Goal: Find specific page/section: Find specific page/section

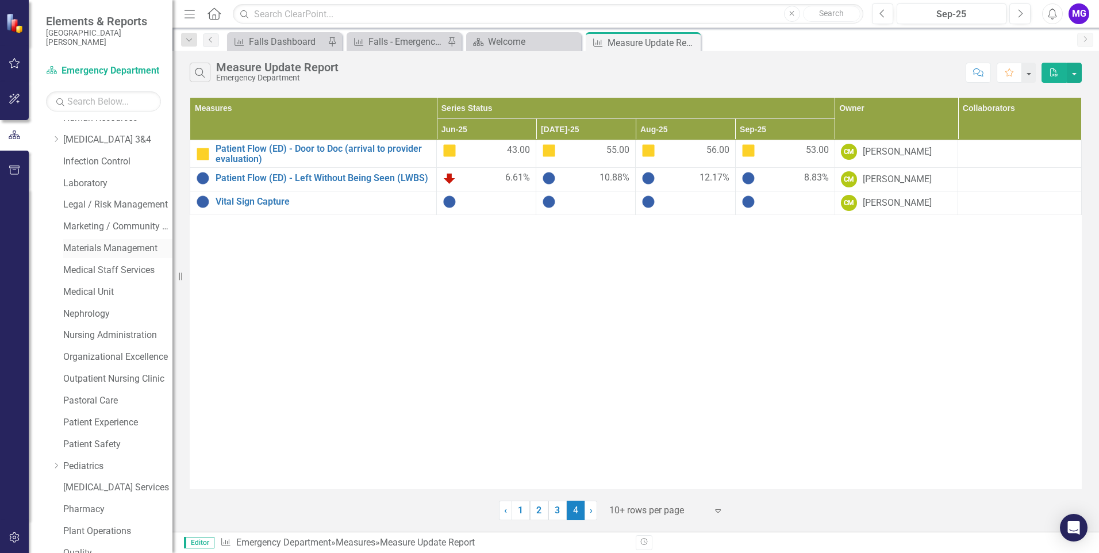
scroll to position [526, 0]
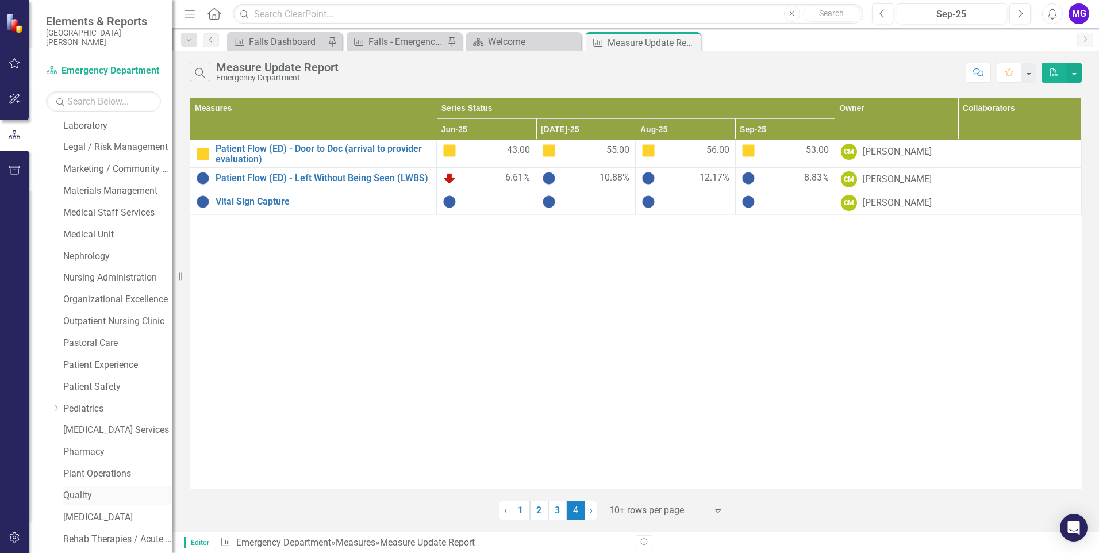
click at [73, 496] on link "Quality" at bounding box center [117, 495] width 109 height 13
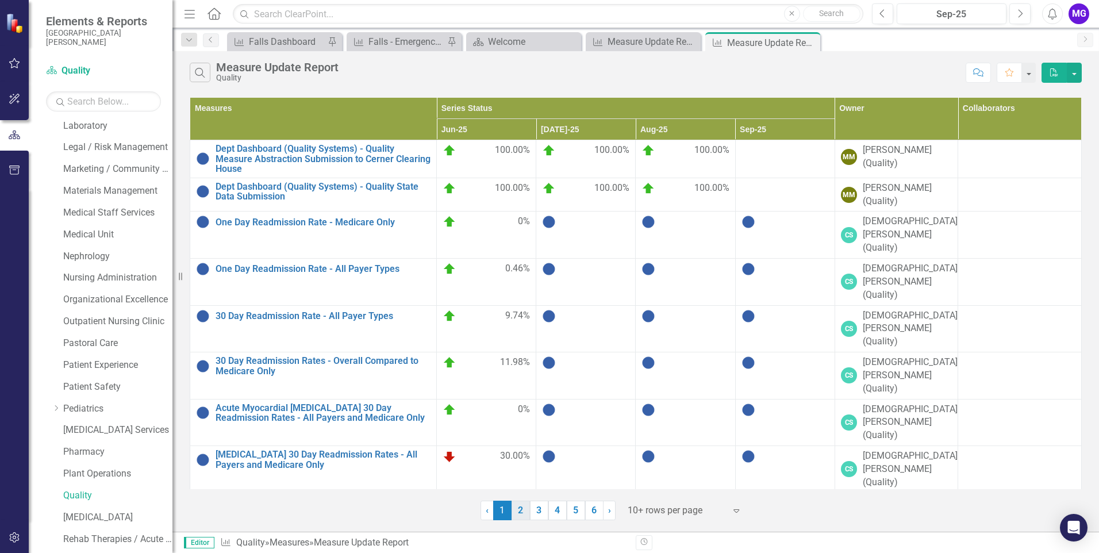
click at [524, 505] on link "2" at bounding box center [521, 511] width 18 height 20
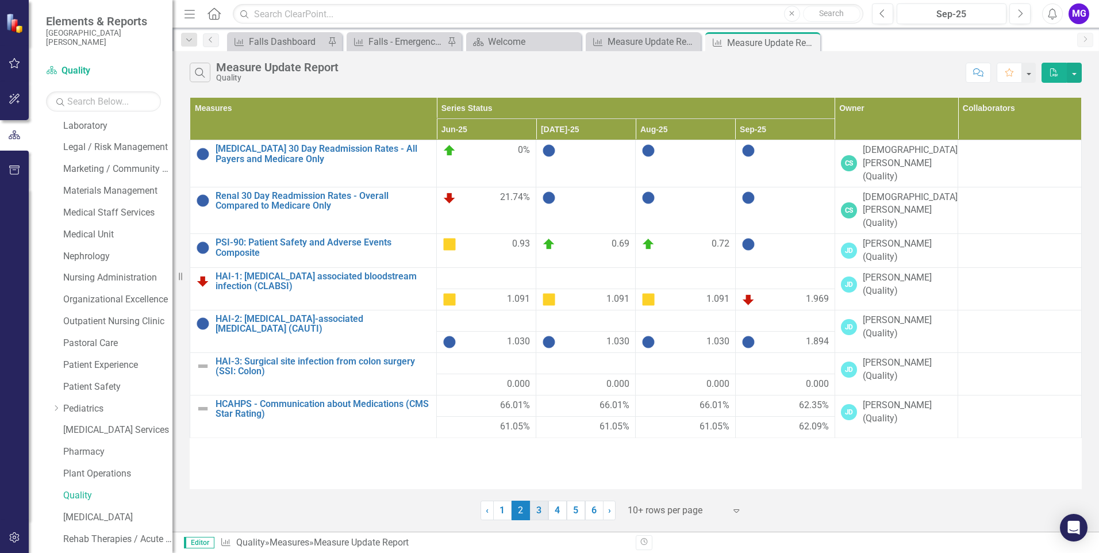
click at [535, 506] on link "3" at bounding box center [539, 511] width 18 height 20
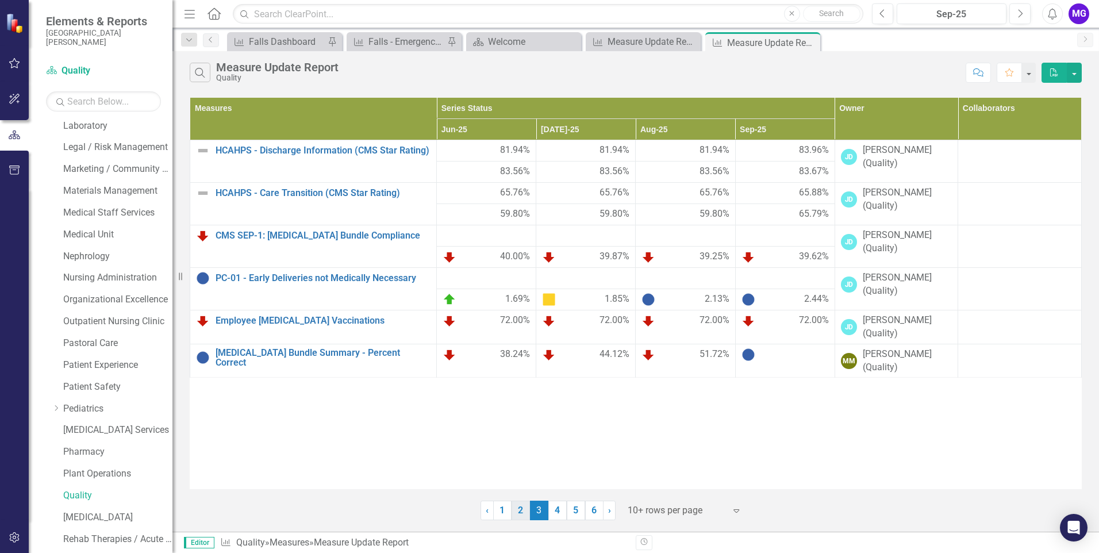
click at [519, 512] on link "2" at bounding box center [521, 511] width 18 height 20
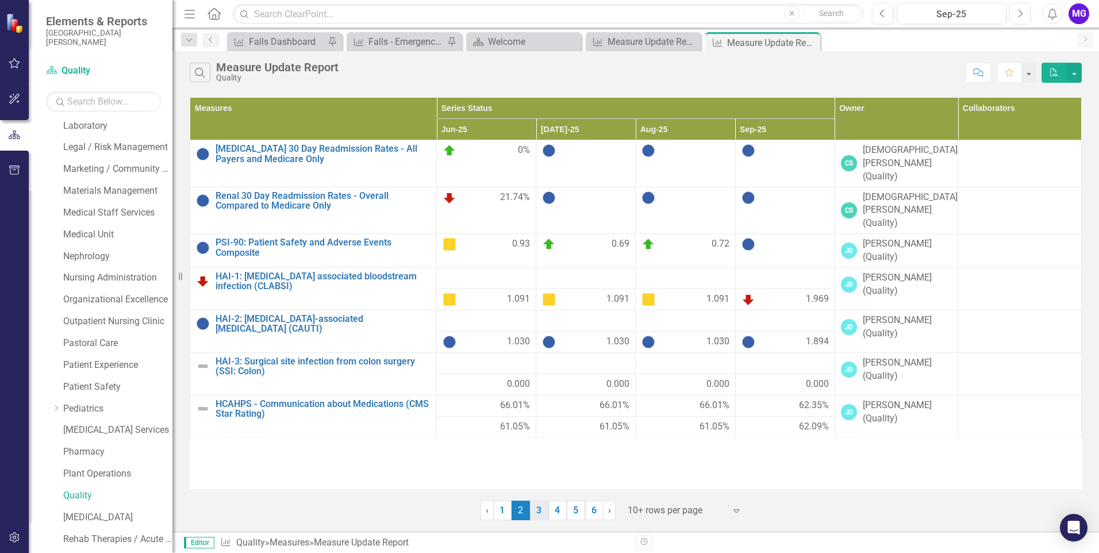
click at [544, 512] on link "3" at bounding box center [539, 511] width 18 height 20
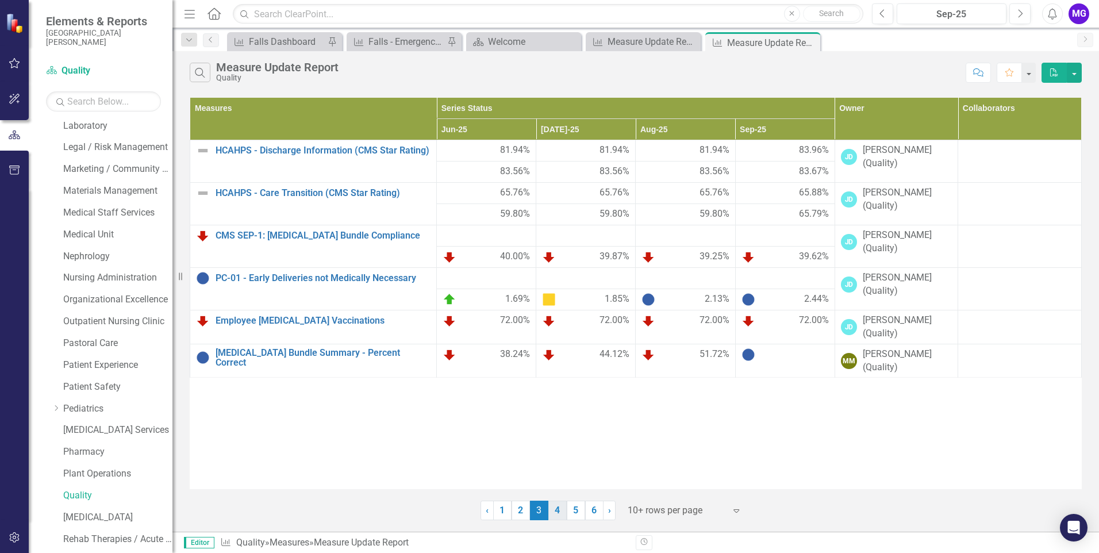
click at [558, 509] on link "4" at bounding box center [557, 511] width 18 height 20
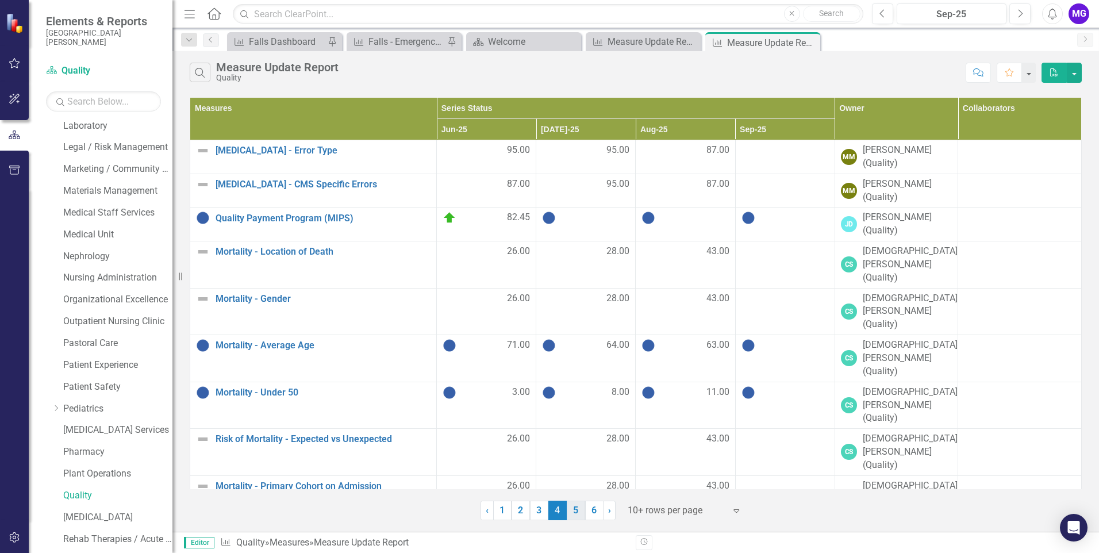
click at [583, 509] on link "5" at bounding box center [576, 511] width 18 height 20
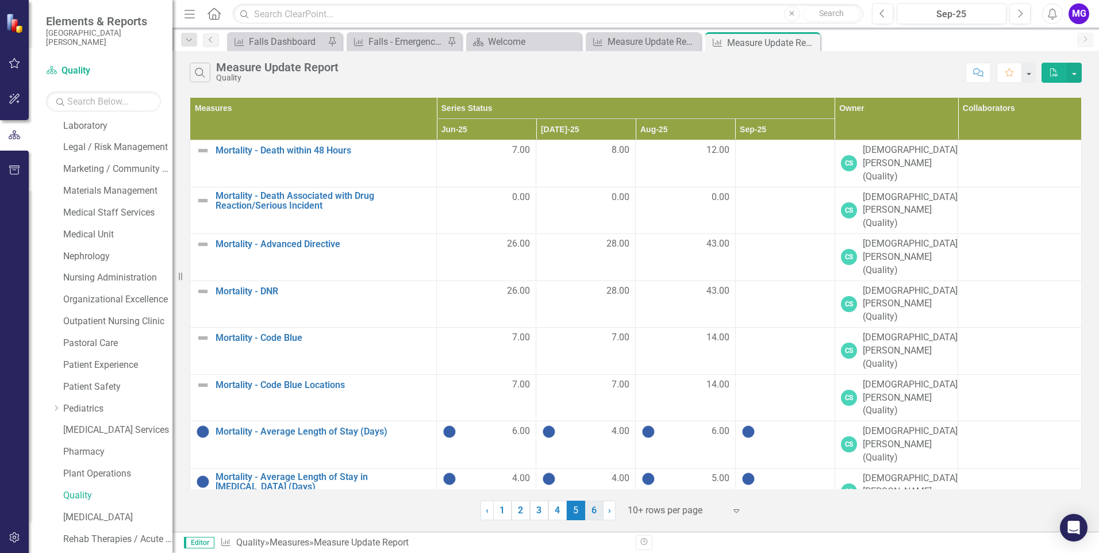
click at [594, 509] on link "6" at bounding box center [594, 511] width 18 height 20
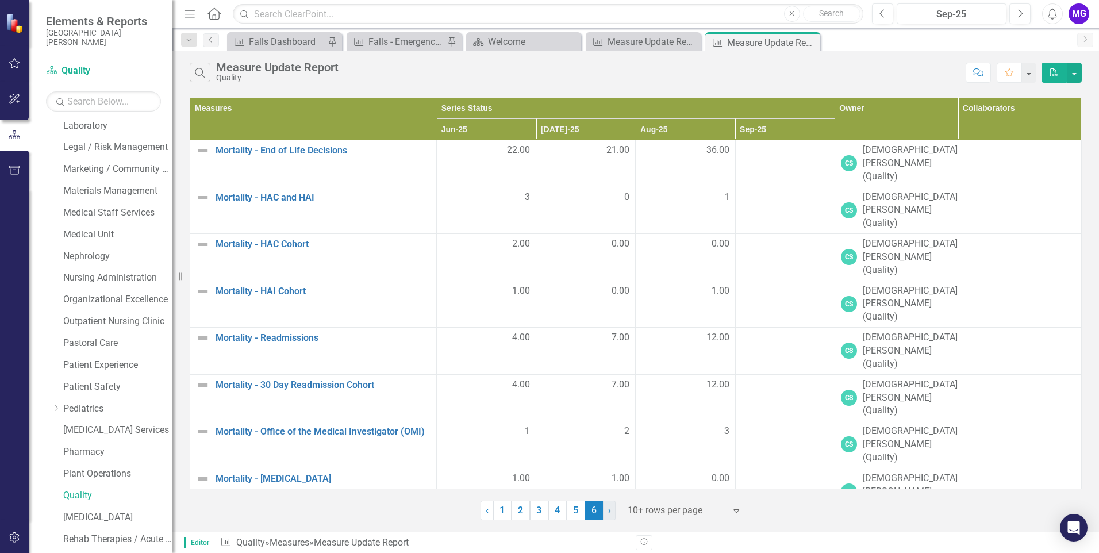
click at [608, 511] on span "›" at bounding box center [609, 510] width 3 height 11
click at [610, 510] on span "›" at bounding box center [609, 510] width 3 height 11
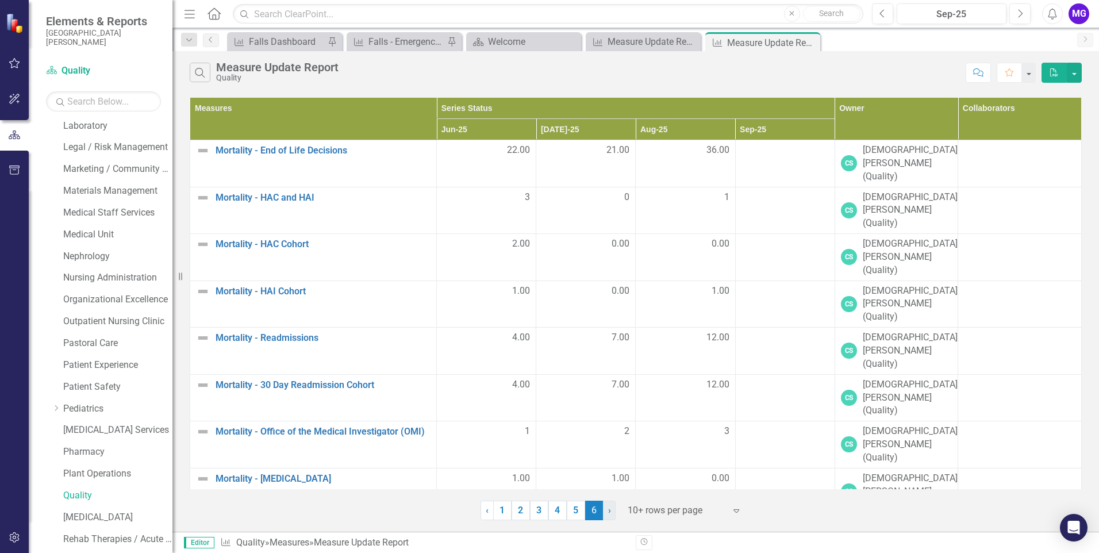
click at [610, 510] on span "›" at bounding box center [609, 510] width 3 height 11
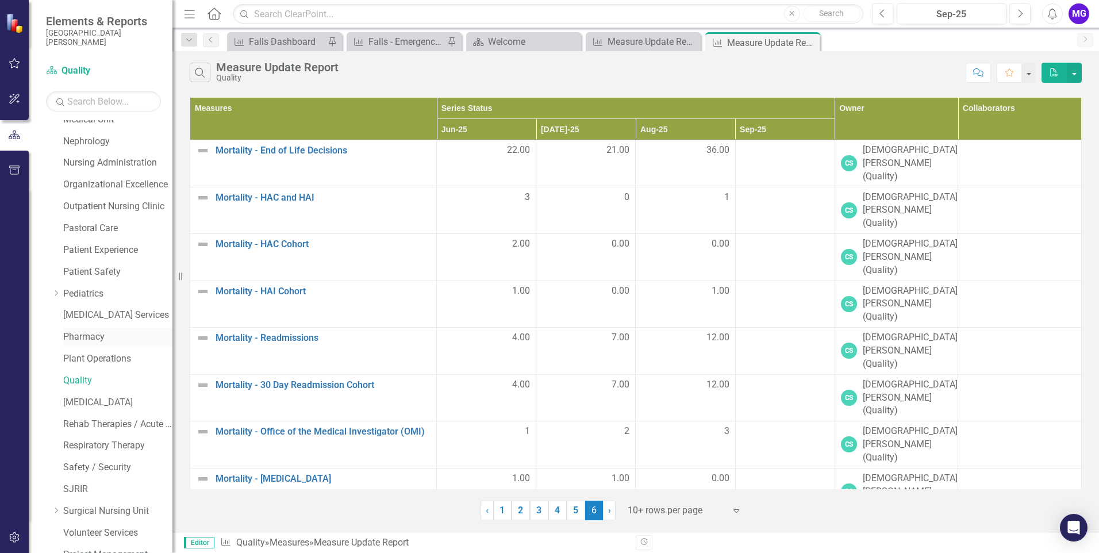
scroll to position [698, 0]
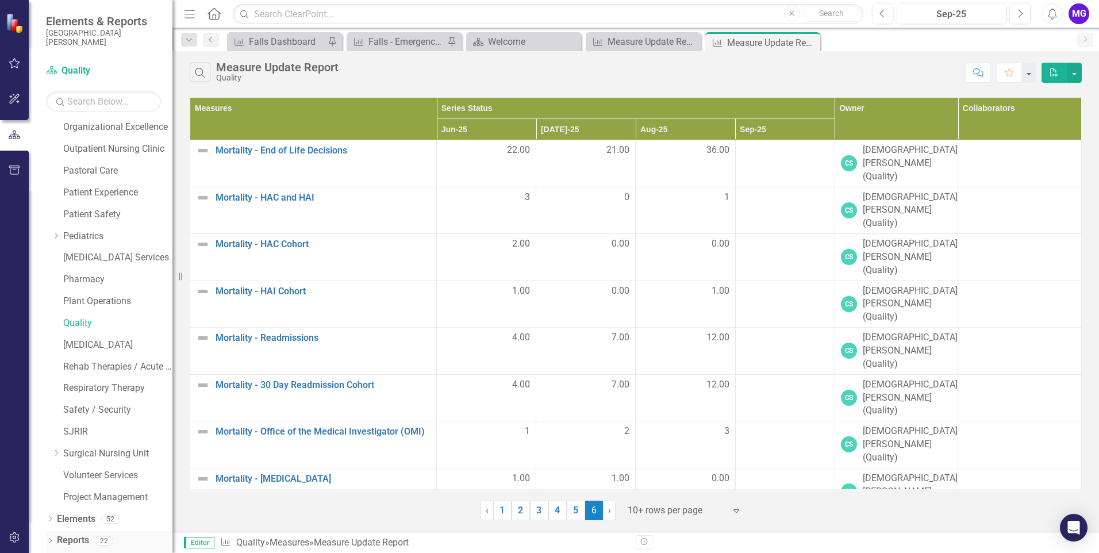
click at [52, 540] on icon "Dropdown" at bounding box center [50, 542] width 8 height 6
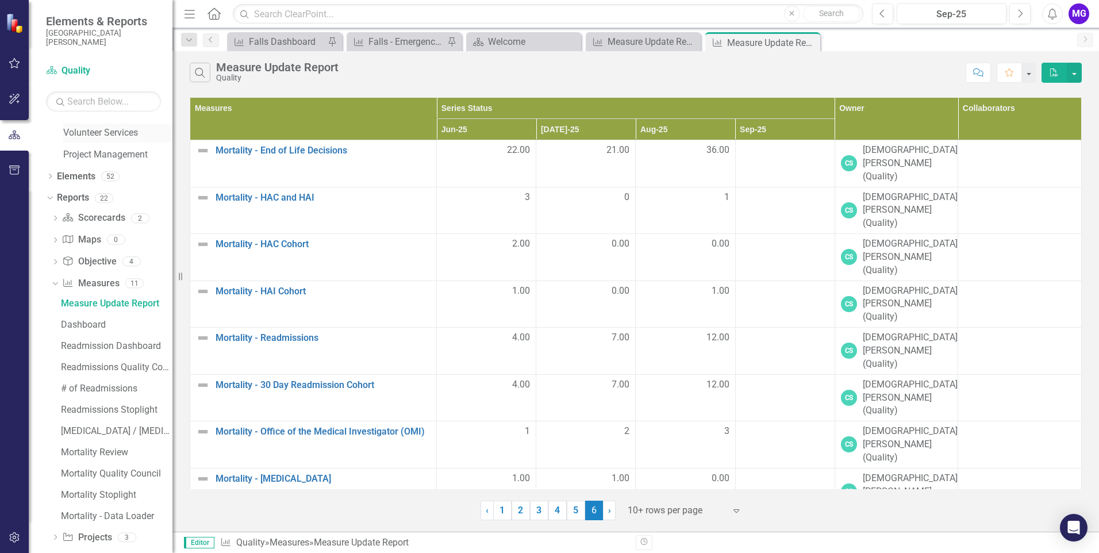
scroll to position [926, 0]
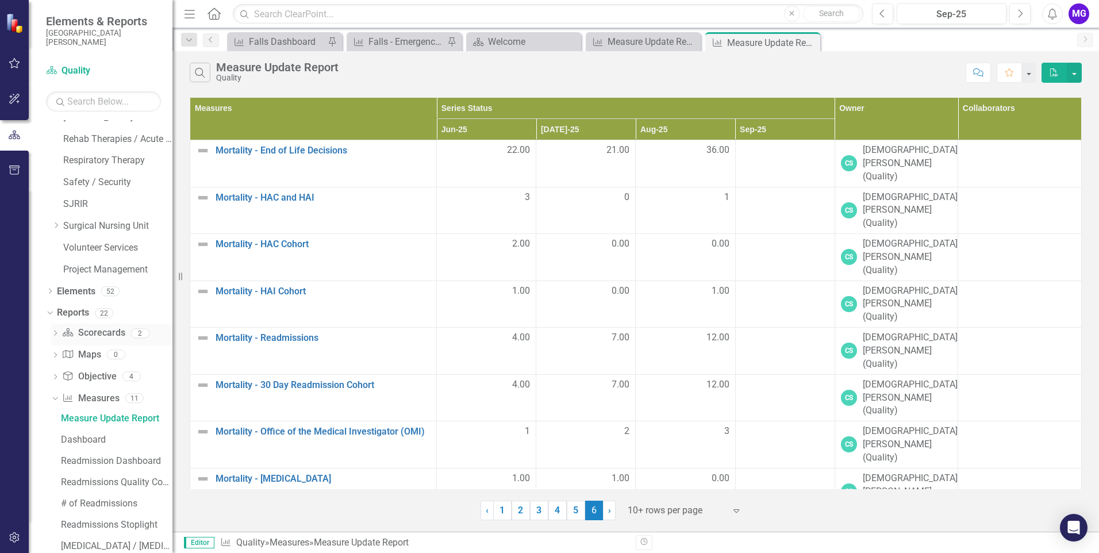
click at [55, 337] on div "Dropdown" at bounding box center [55, 335] width 8 height 10
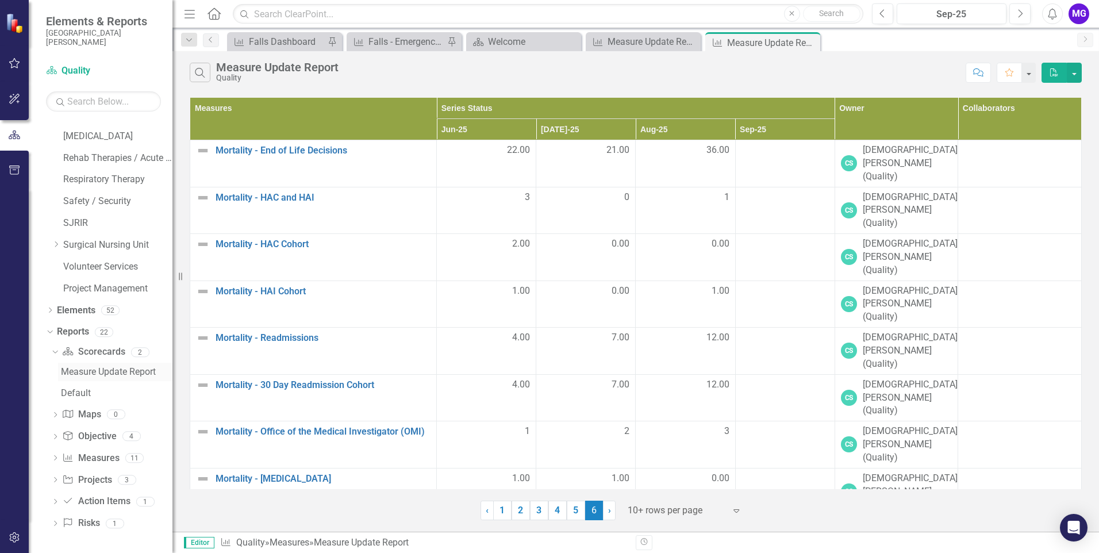
click at [89, 368] on div "Measure Update Report" at bounding box center [117, 372] width 112 height 10
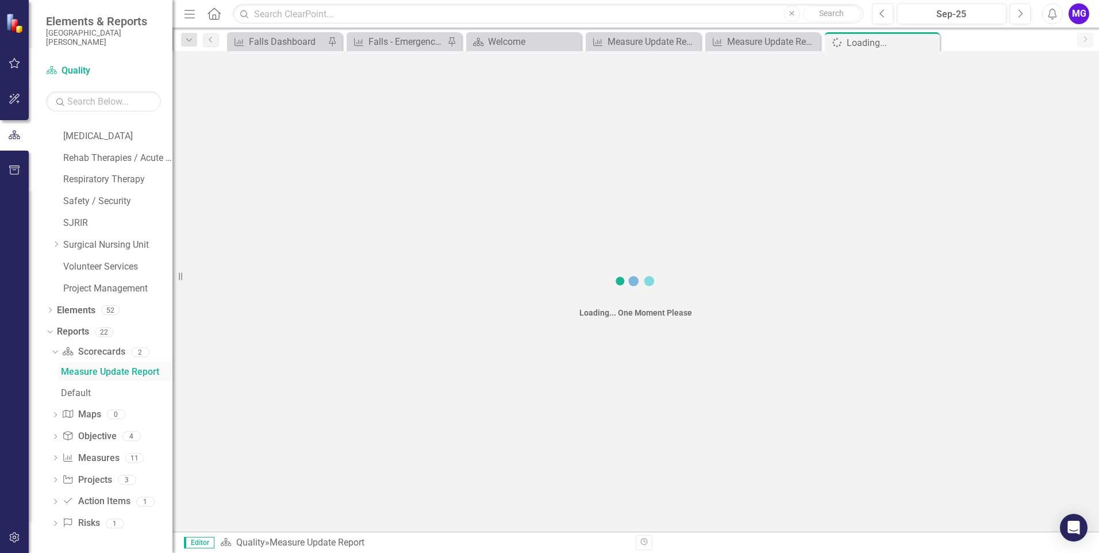
scroll to position [735, 0]
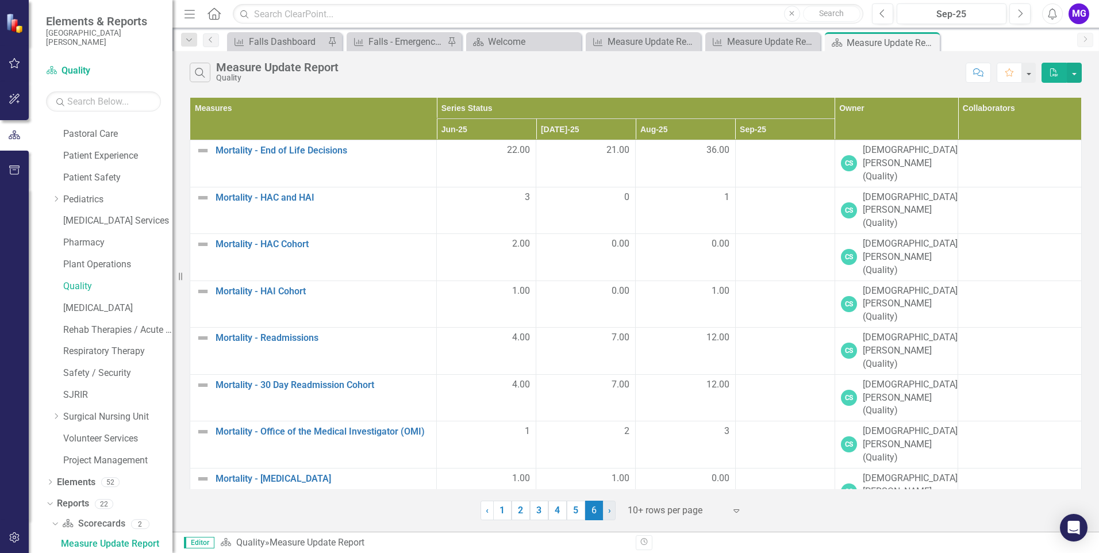
click at [611, 510] on link "› Next" at bounding box center [609, 511] width 13 height 20
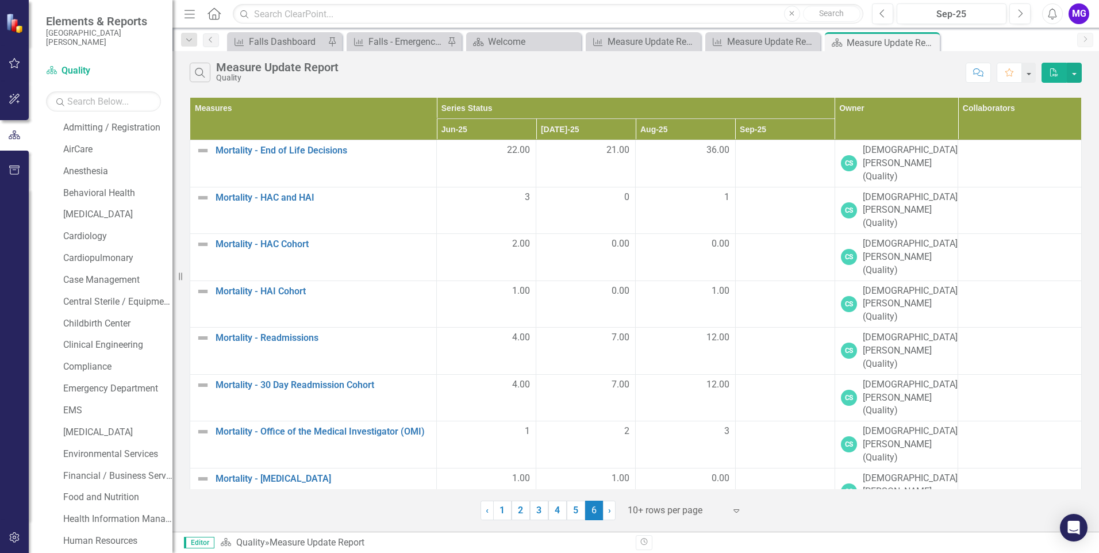
scroll to position [0, 0]
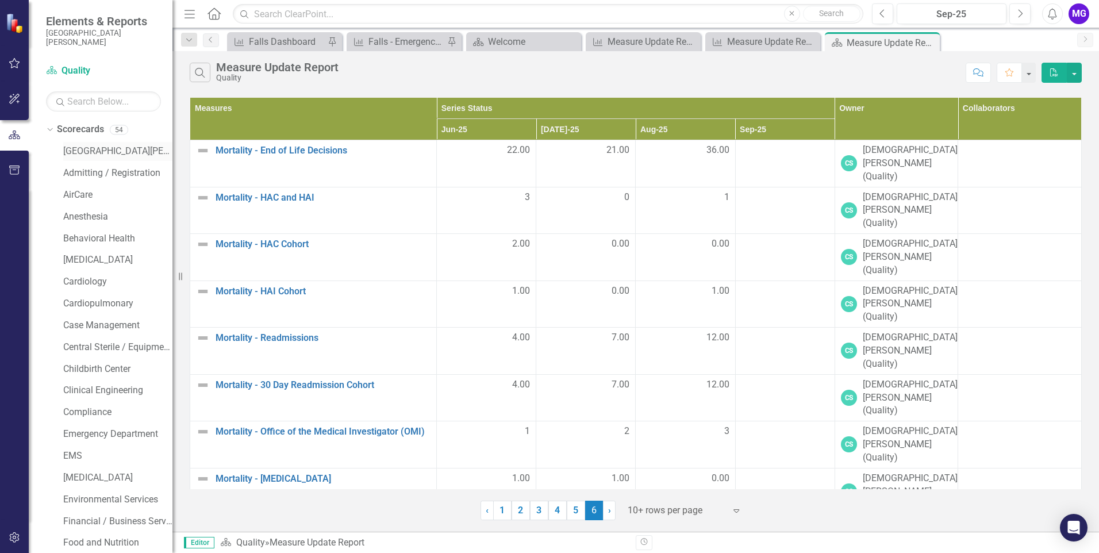
click at [124, 148] on link "[GEOGRAPHIC_DATA][PERSON_NAME]" at bounding box center [117, 151] width 109 height 13
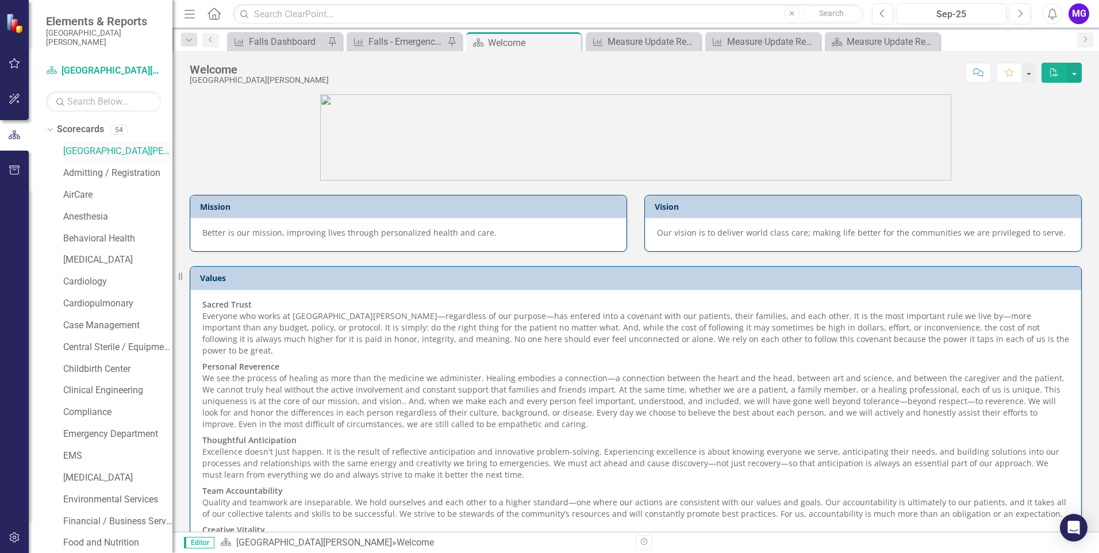
scroll to position [735, 0]
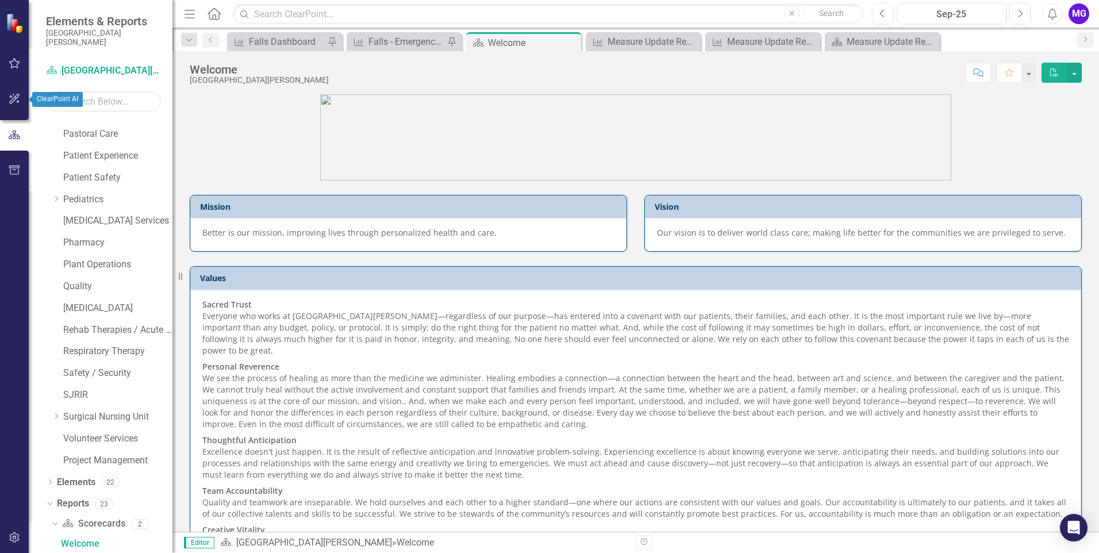
click at [18, 98] on icon "button" at bounding box center [15, 98] width 12 height 9
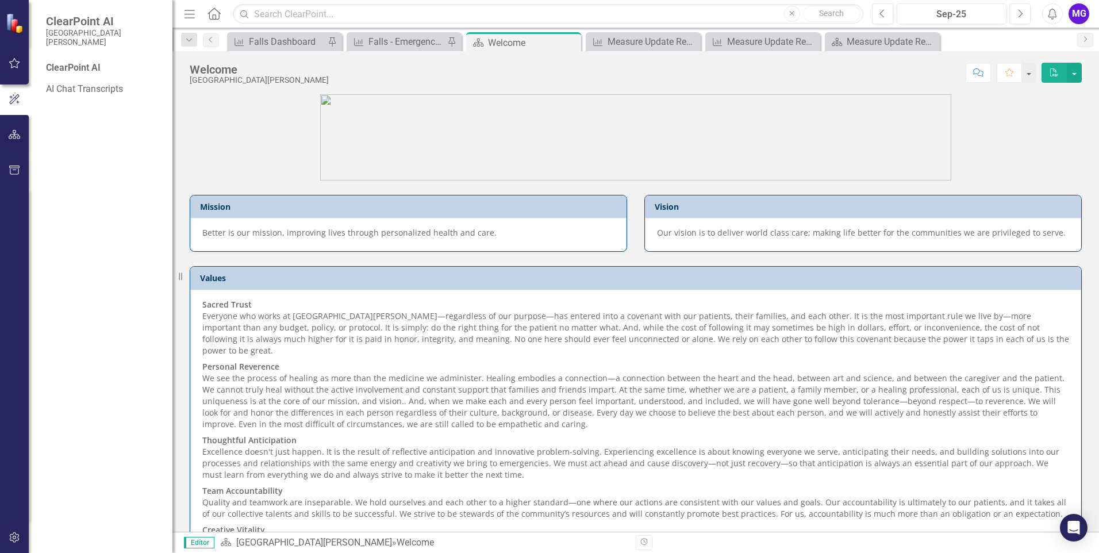
click at [12, 96] on icon "button" at bounding box center [14, 99] width 13 height 10
click at [87, 222] on div "ClearPoint AI AI Chat Transcripts" at bounding box center [101, 308] width 144 height 492
click at [94, 64] on div "ClearPoint AI" at bounding box center [103, 68] width 115 height 13
click at [93, 66] on div "ClearPoint AI" at bounding box center [103, 68] width 115 height 13
click at [9, 135] on icon "button" at bounding box center [15, 134] width 12 height 9
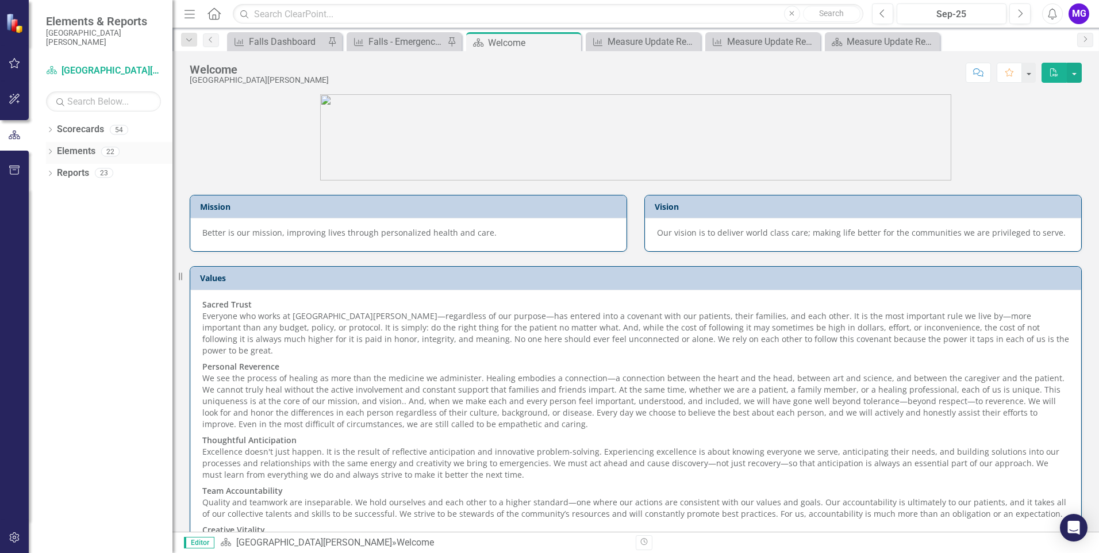
click at [49, 152] on icon "Dropdown" at bounding box center [50, 152] width 8 height 6
click at [51, 133] on icon "Dropdown" at bounding box center [50, 131] width 8 height 6
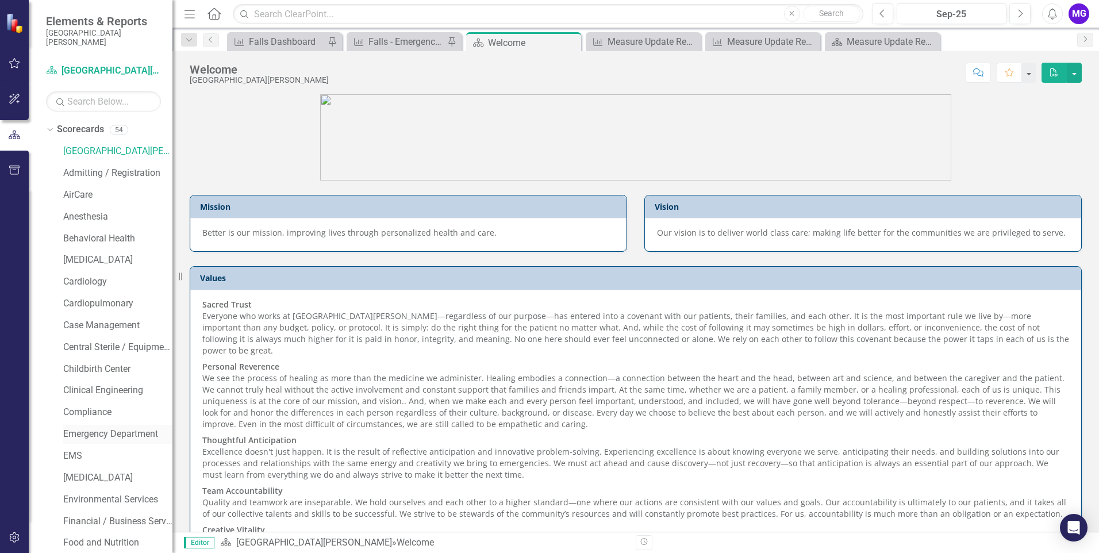
click at [92, 427] on div "Emergency Department" at bounding box center [117, 434] width 109 height 19
click at [97, 435] on link "Emergency Department" at bounding box center [117, 434] width 109 height 13
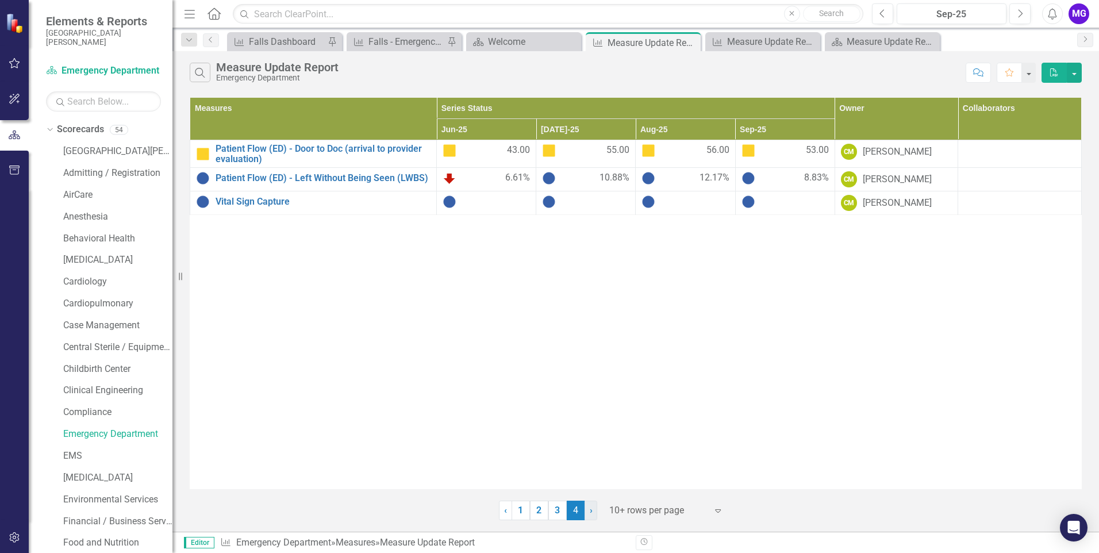
click at [590, 513] on span "›" at bounding box center [591, 510] width 3 height 11
click at [524, 508] on link "1" at bounding box center [521, 511] width 18 height 20
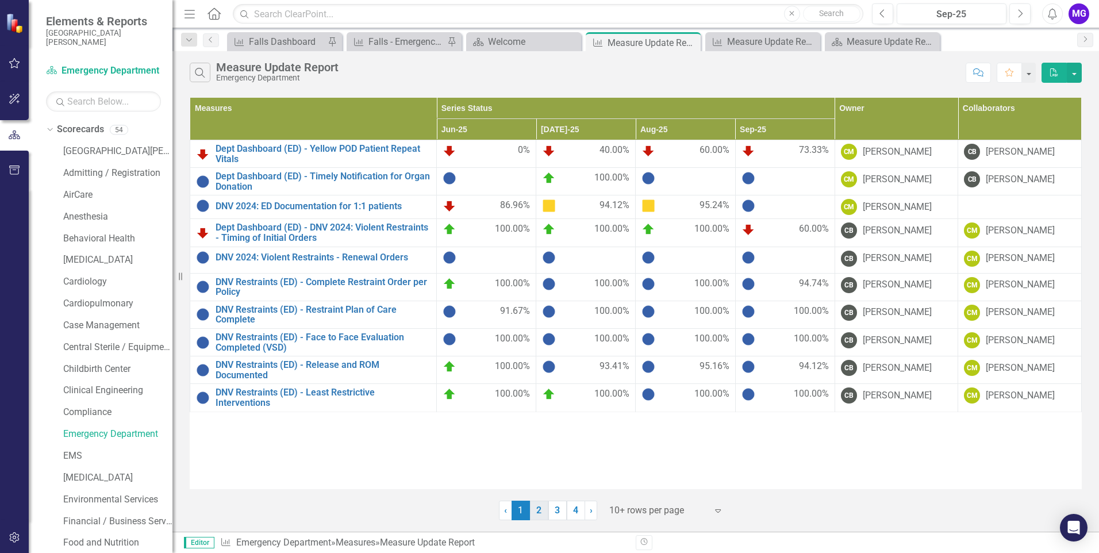
click at [539, 510] on link "2" at bounding box center [539, 511] width 18 height 20
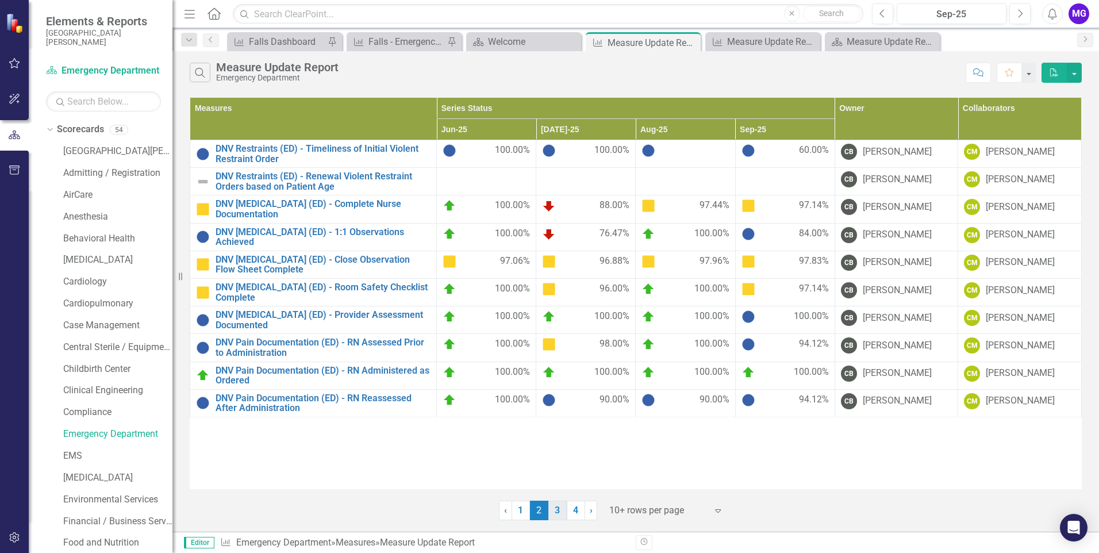
click at [557, 506] on link "3" at bounding box center [557, 511] width 18 height 20
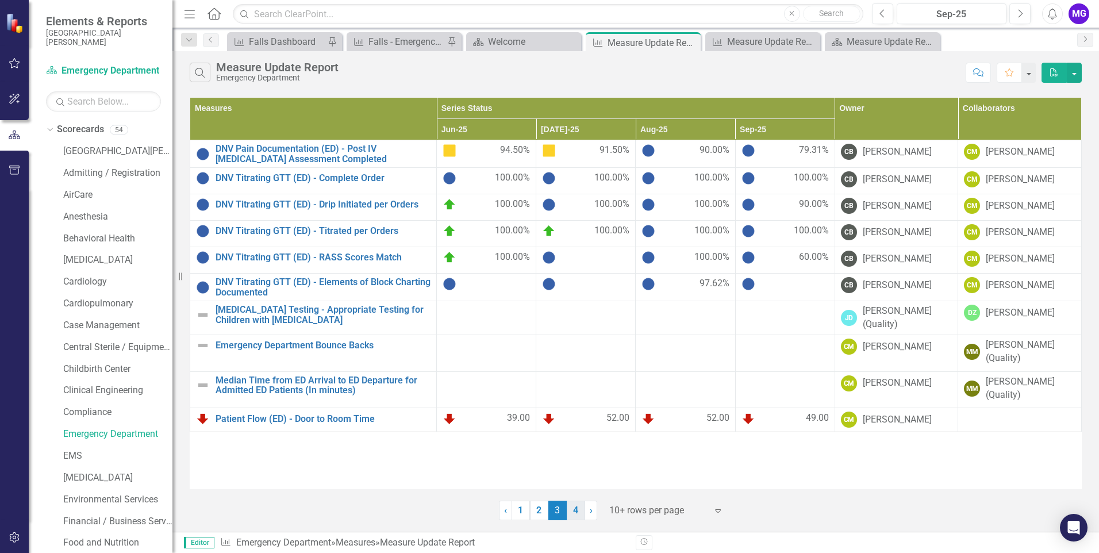
click at [577, 508] on link "4" at bounding box center [576, 511] width 18 height 20
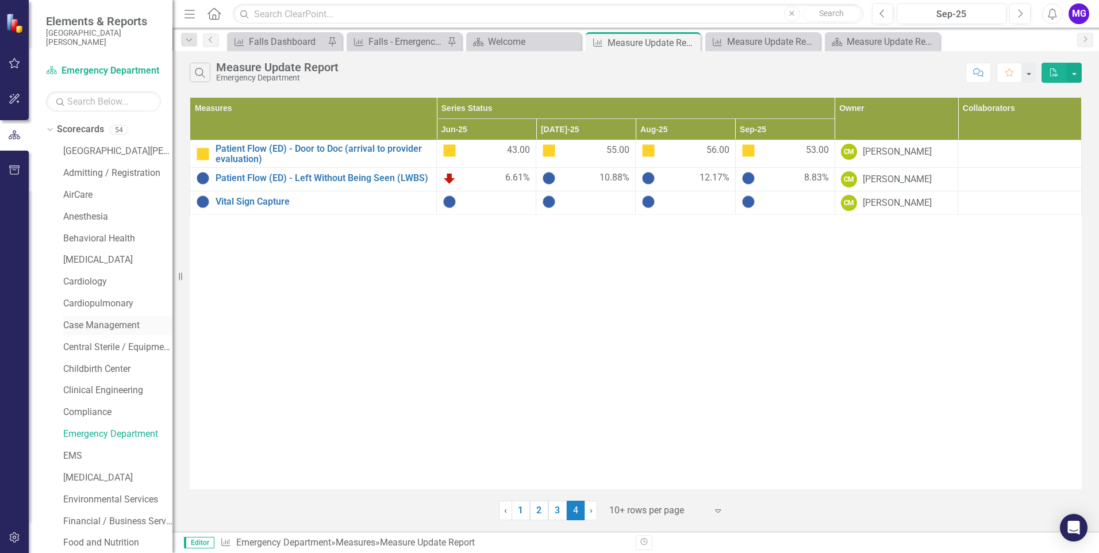
click at [94, 326] on link "Case Management" at bounding box center [117, 325] width 109 height 13
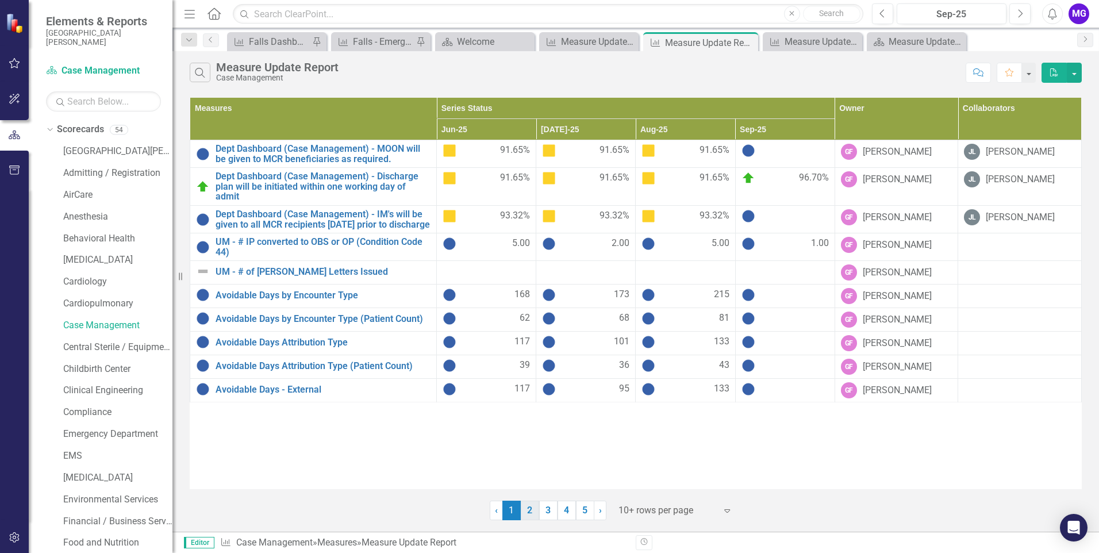
click at [529, 509] on link "2" at bounding box center [530, 511] width 18 height 20
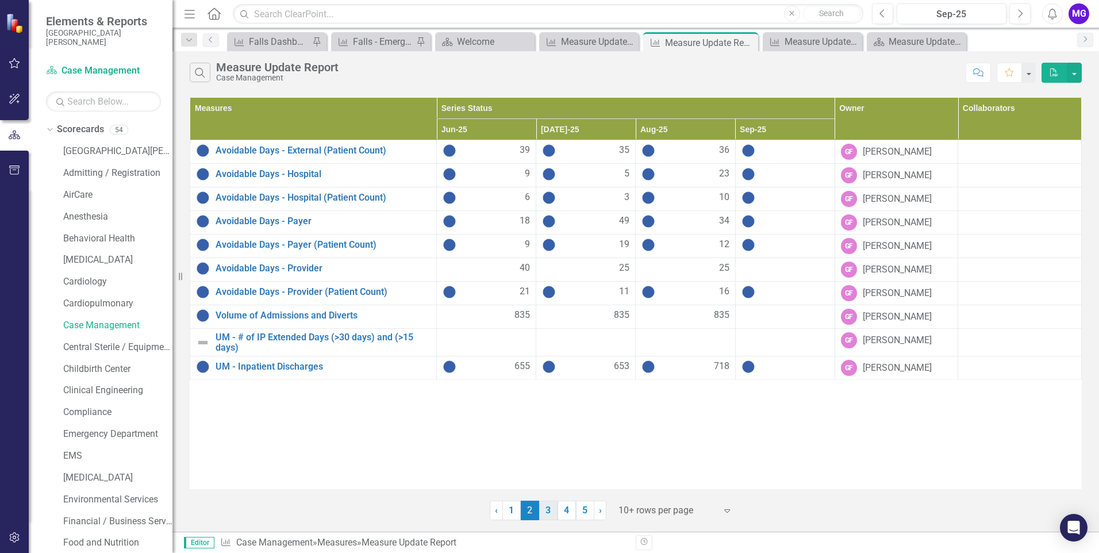
click at [555, 510] on link "3" at bounding box center [548, 511] width 18 height 20
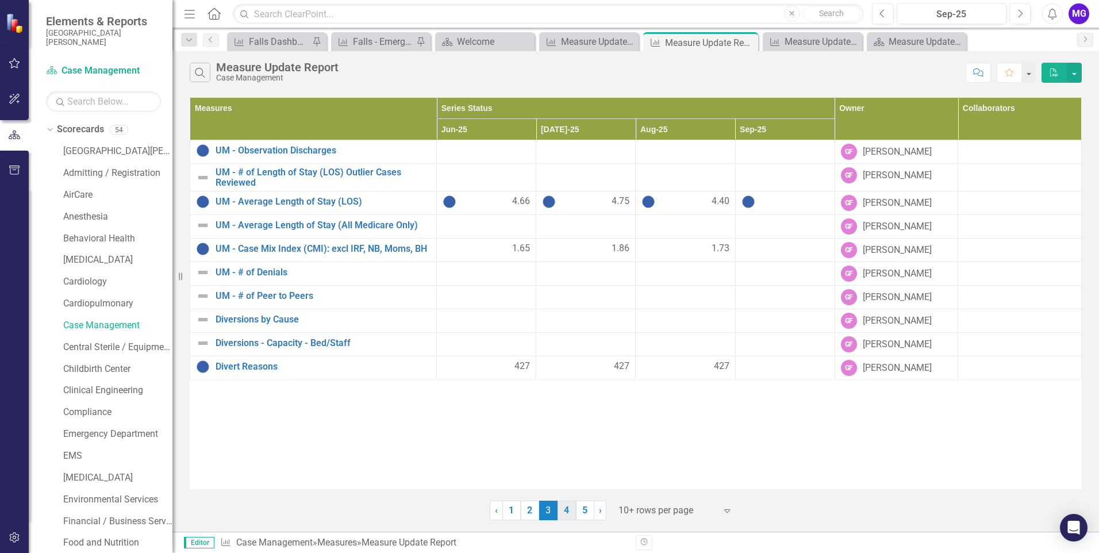
click at [567, 510] on link "4" at bounding box center [567, 511] width 18 height 20
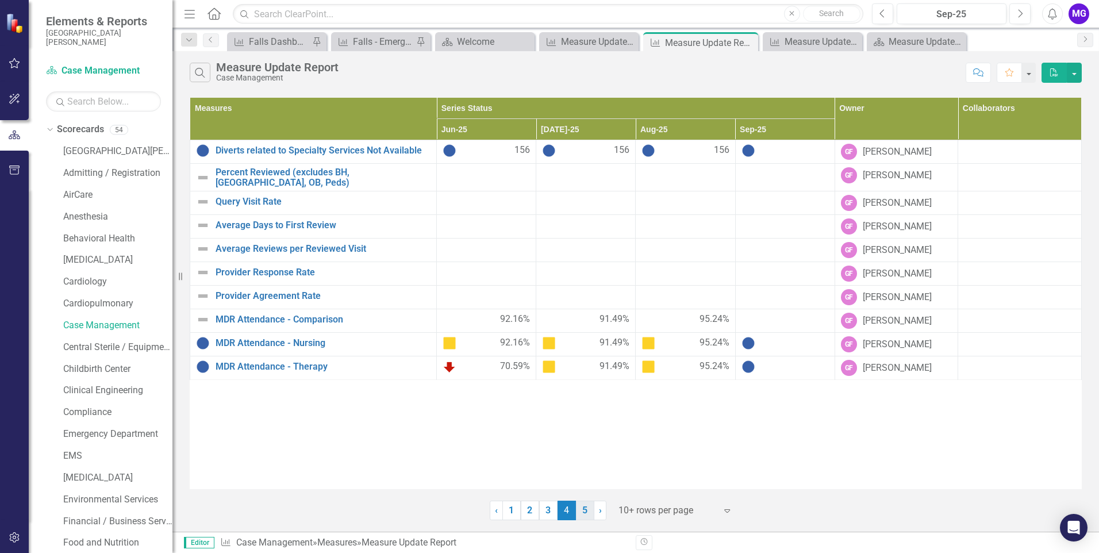
click at [585, 509] on link "5" at bounding box center [585, 511] width 18 height 20
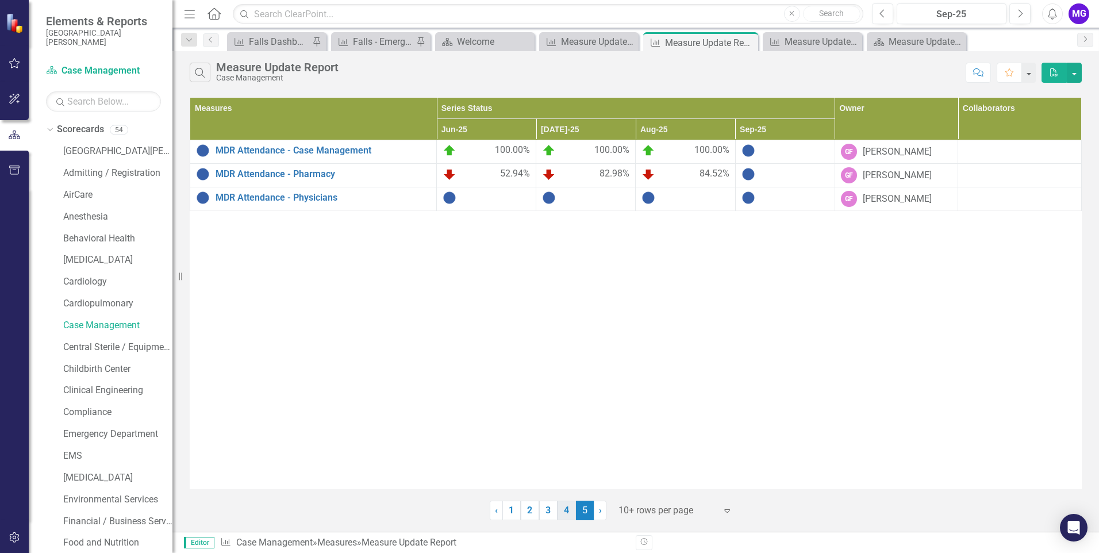
click at [569, 517] on link "4" at bounding box center [567, 511] width 18 height 20
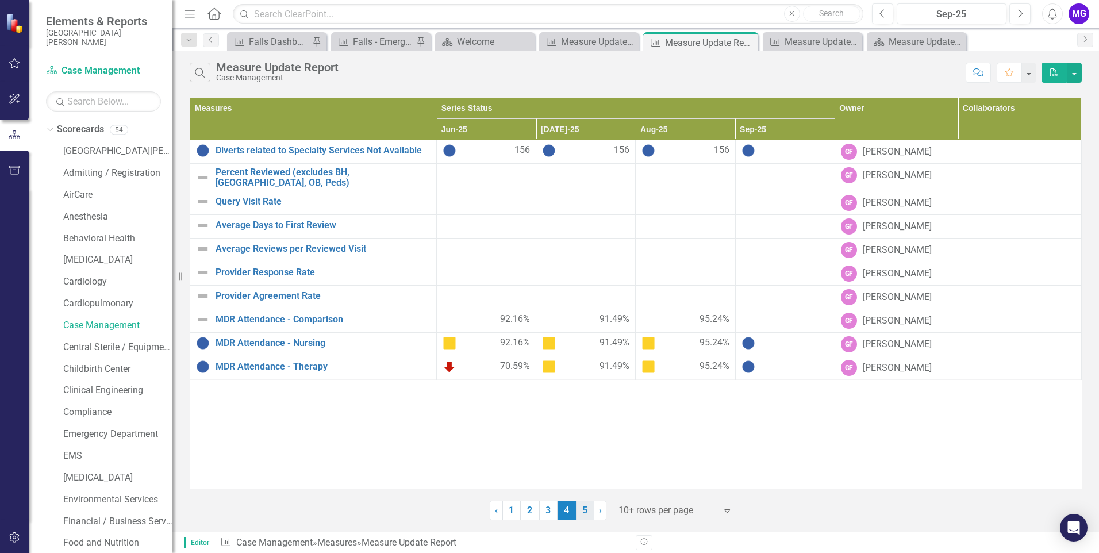
click at [584, 512] on link "5" at bounding box center [585, 511] width 18 height 20
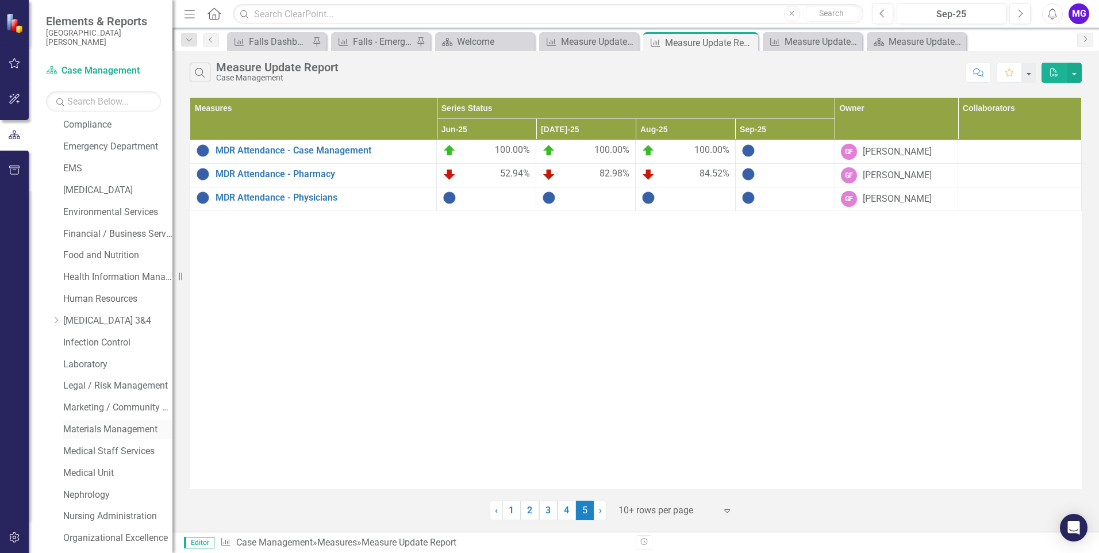
scroll to position [345, 0]
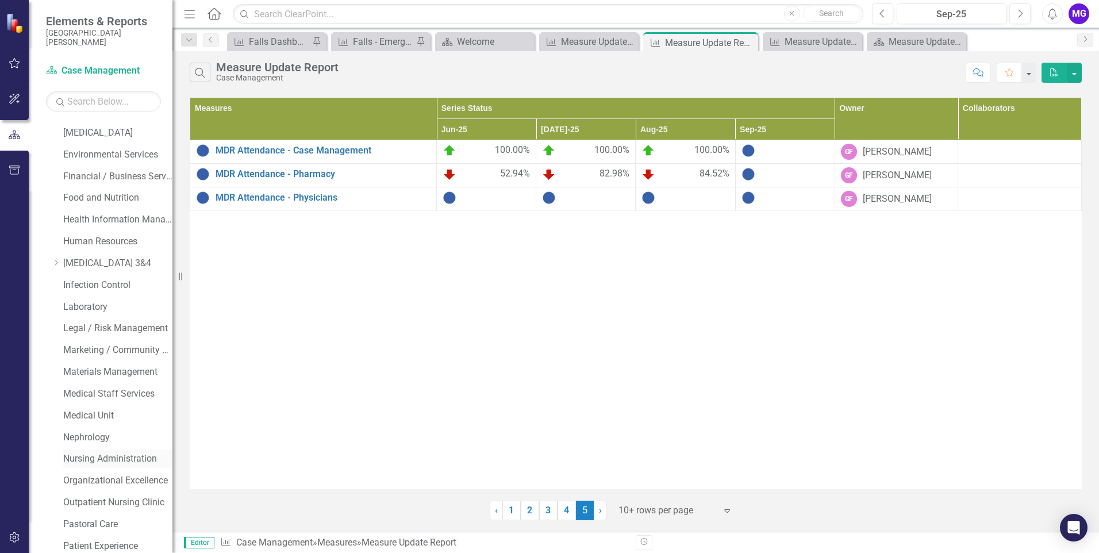
click at [122, 456] on link "Nursing Administration" at bounding box center [117, 458] width 109 height 13
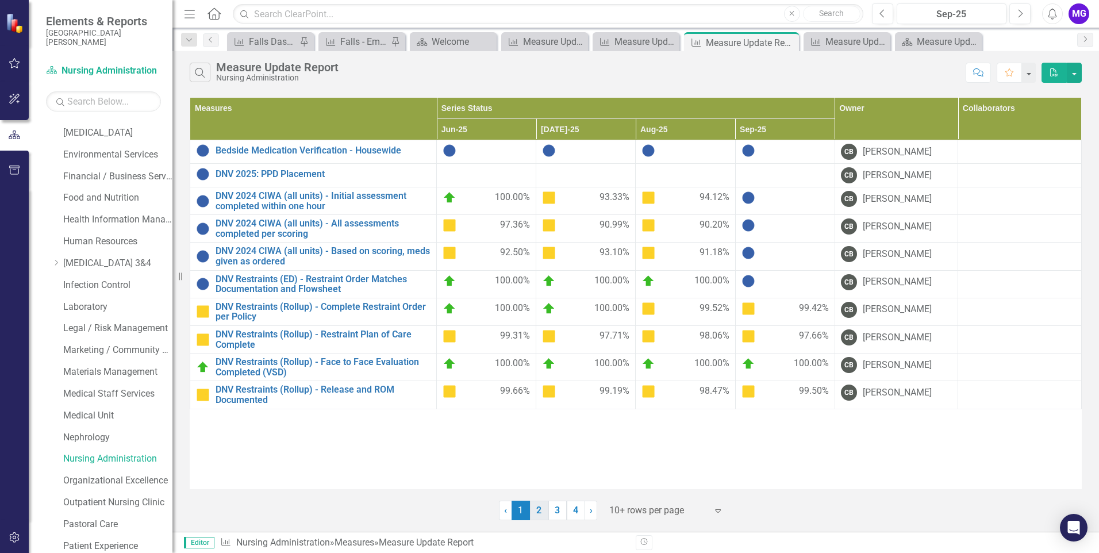
click at [536, 514] on link "2" at bounding box center [539, 511] width 18 height 20
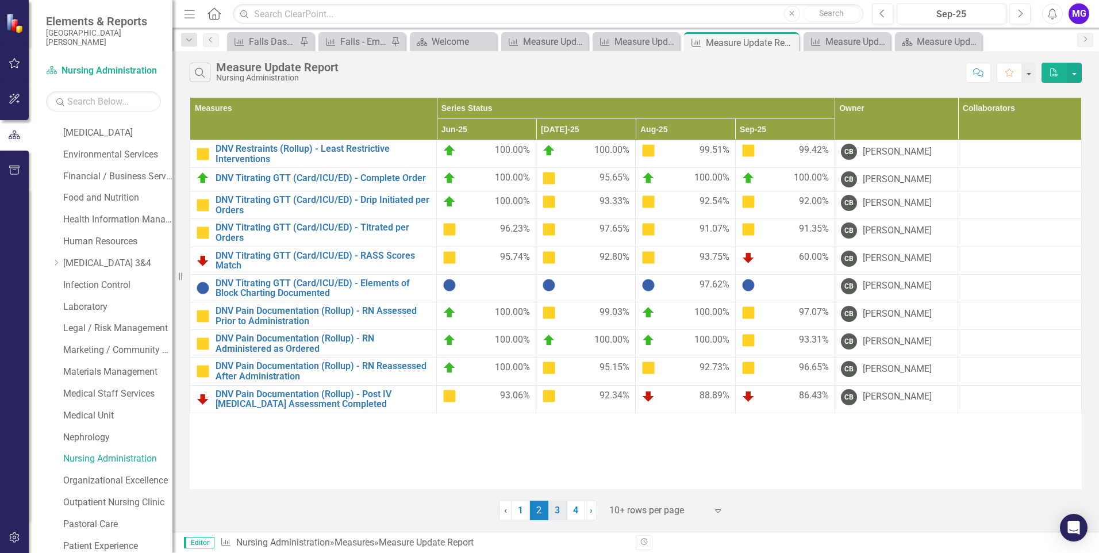
click at [555, 509] on link "3" at bounding box center [557, 511] width 18 height 20
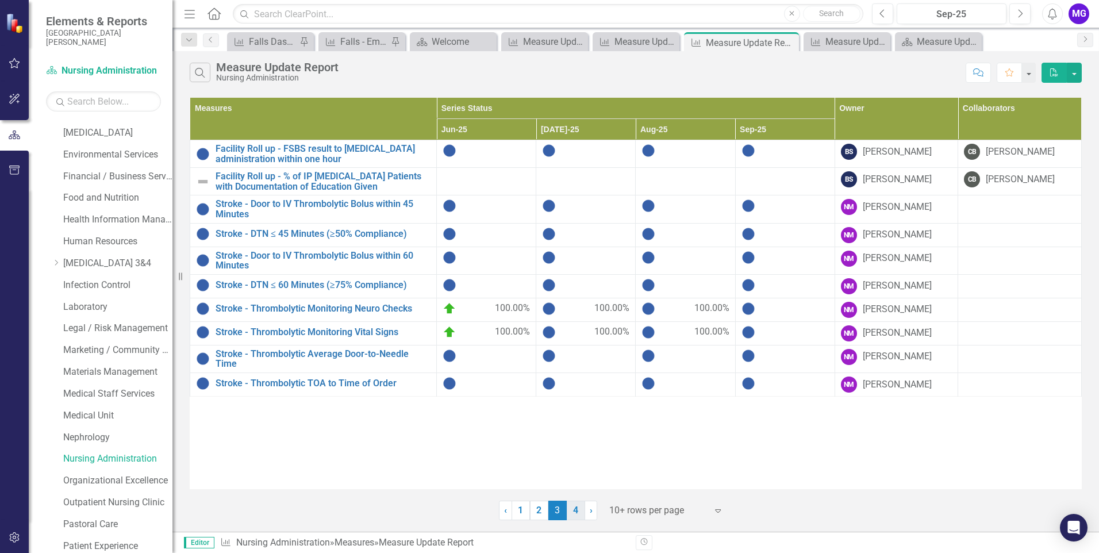
click at [571, 510] on link "4" at bounding box center [576, 511] width 18 height 20
